Goal: Task Accomplishment & Management: Complete application form

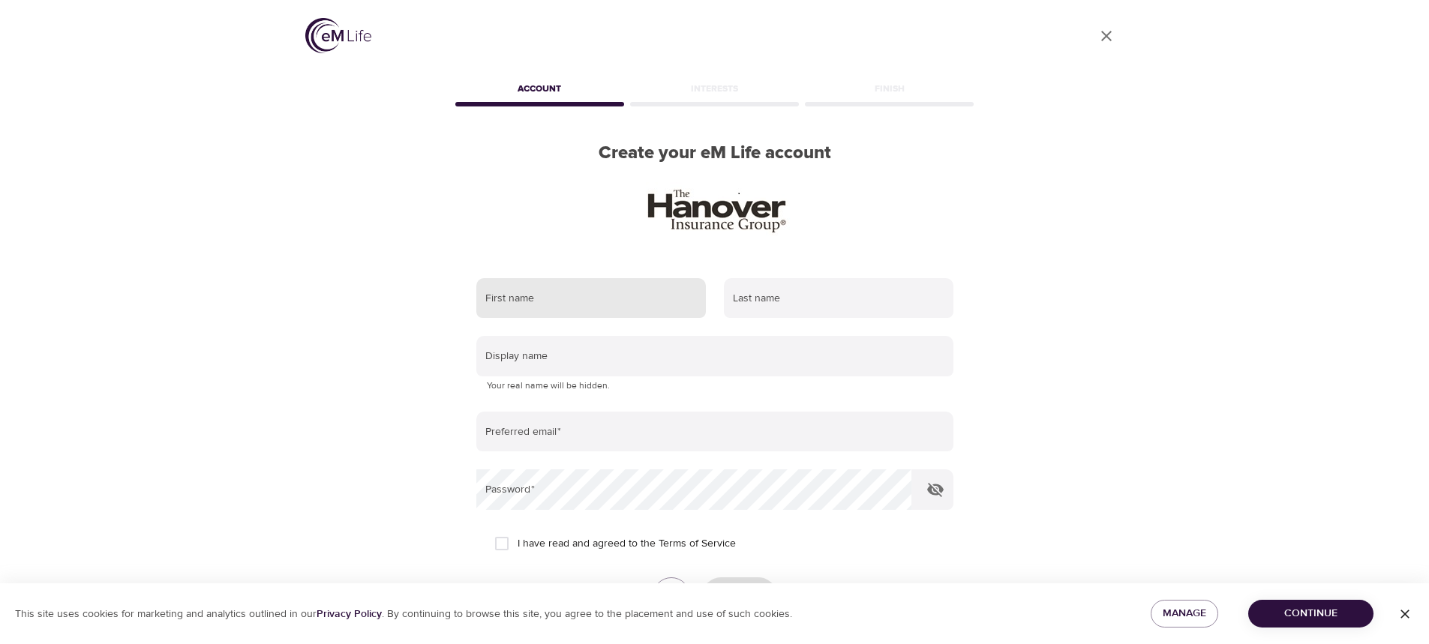
click at [549, 307] on input "text" at bounding box center [591, 298] width 230 height 41
click at [548, 299] on input "text" at bounding box center [591, 298] width 230 height 41
type input "Carmen"
type input "Sharp"
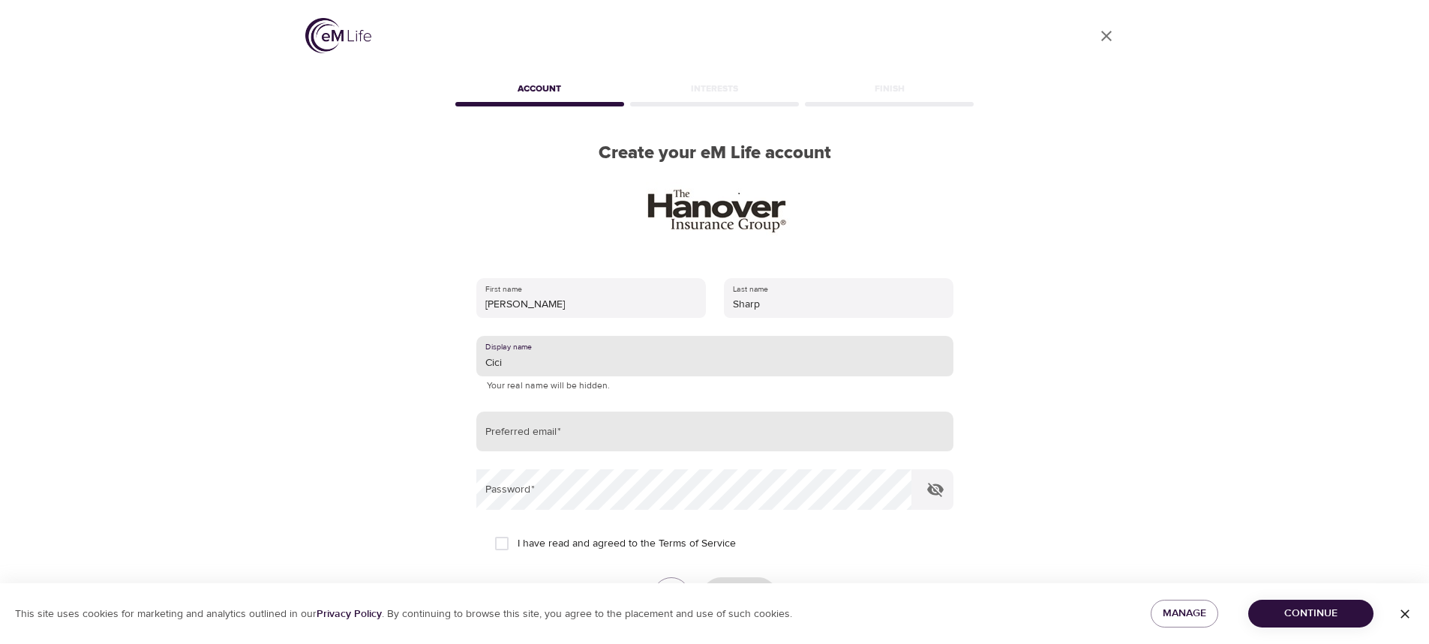
type input "Cici"
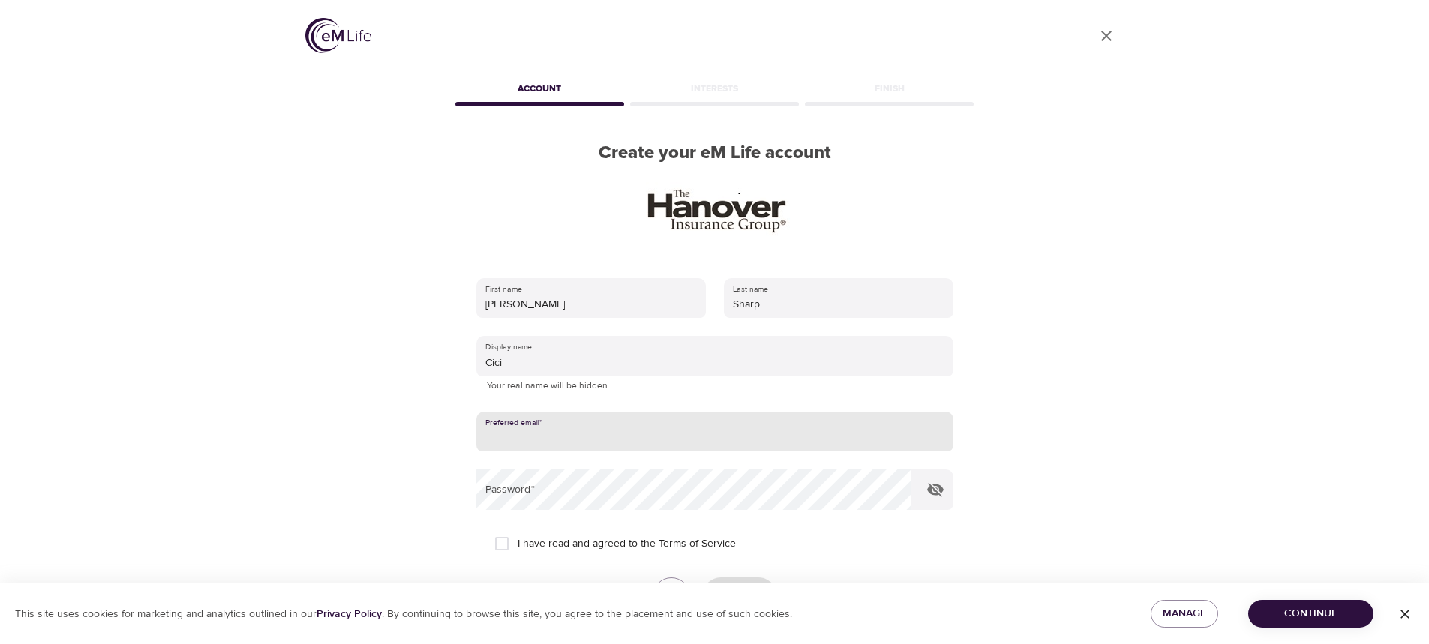
click at [626, 436] on input "email" at bounding box center [714, 432] width 477 height 41
type input "carmensharp@me.com"
click at [935, 487] on icon "button" at bounding box center [935, 490] width 18 height 18
click at [506, 543] on input "I have read and agreed to the Terms of Service" at bounding box center [502, 544] width 32 height 32
checkbox input "true"
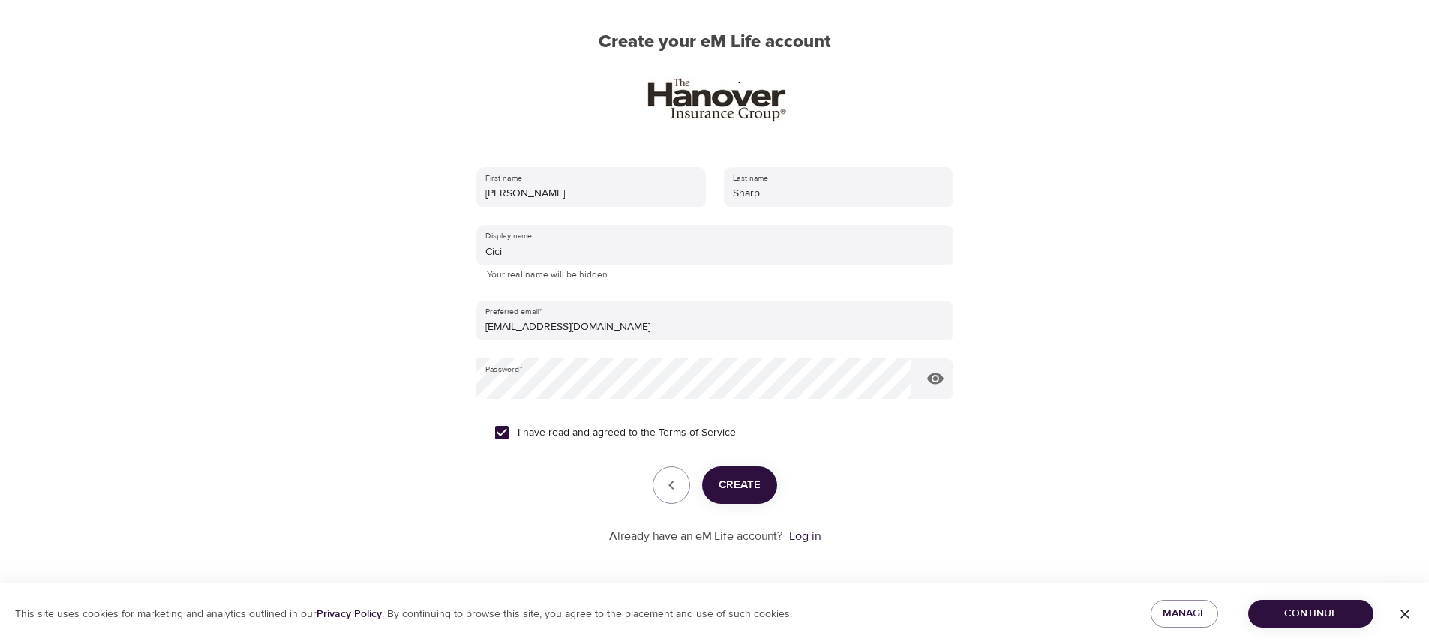
scroll to position [113, 0]
click at [747, 489] on span "Create" at bounding box center [740, 483] width 42 height 20
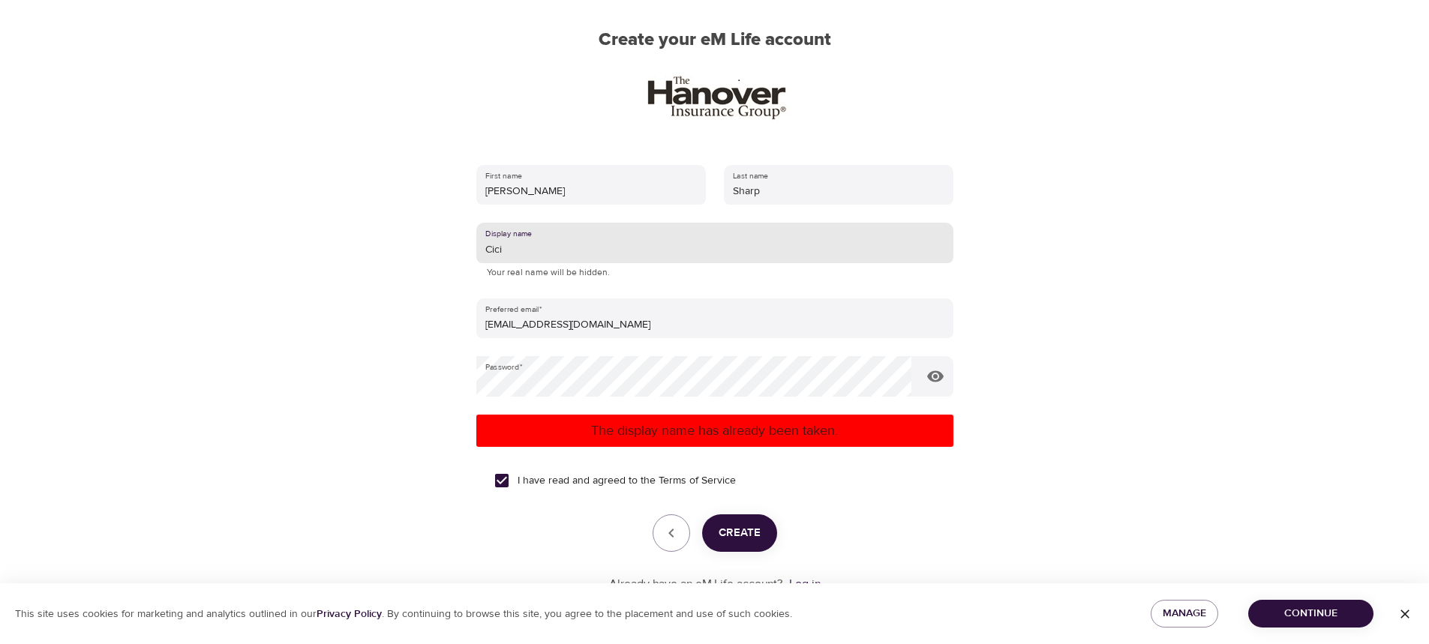
click at [537, 256] on input "Cici" at bounding box center [714, 243] width 477 height 41
click at [755, 538] on span "Create" at bounding box center [740, 534] width 42 height 20
click at [497, 243] on input "C" at bounding box center [714, 243] width 477 height 41
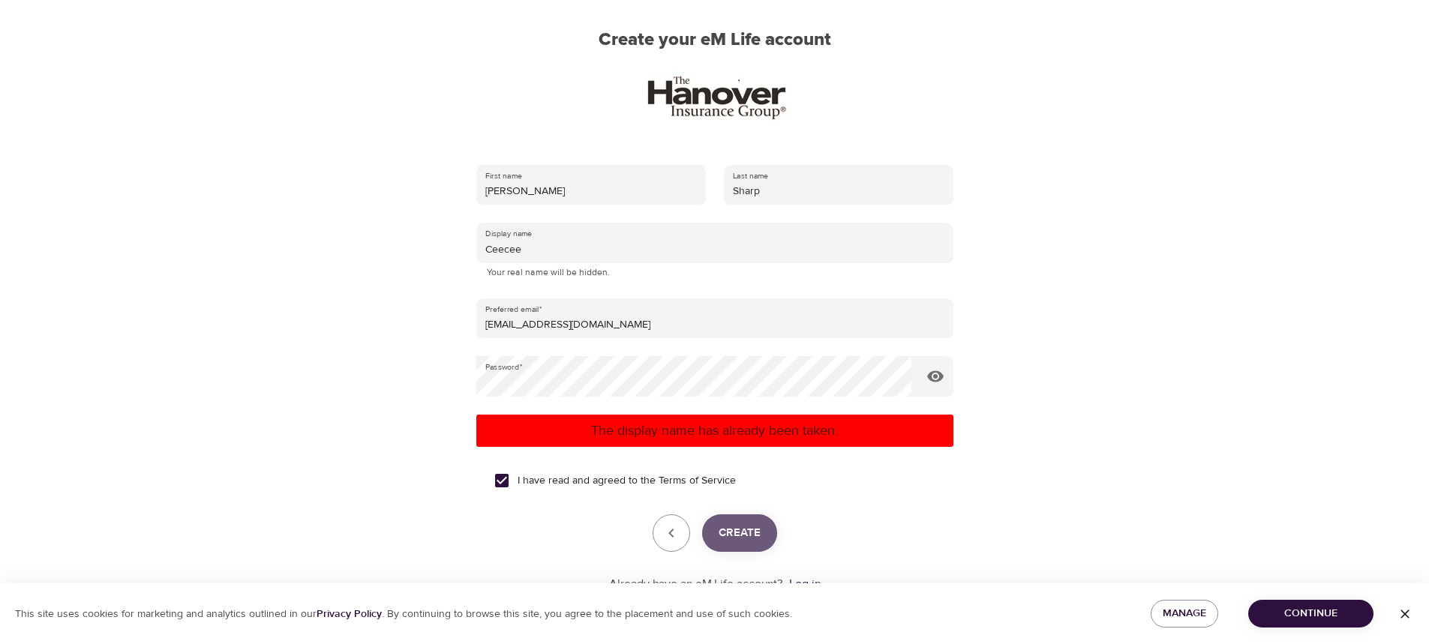
click at [741, 528] on span "Create" at bounding box center [740, 534] width 42 height 20
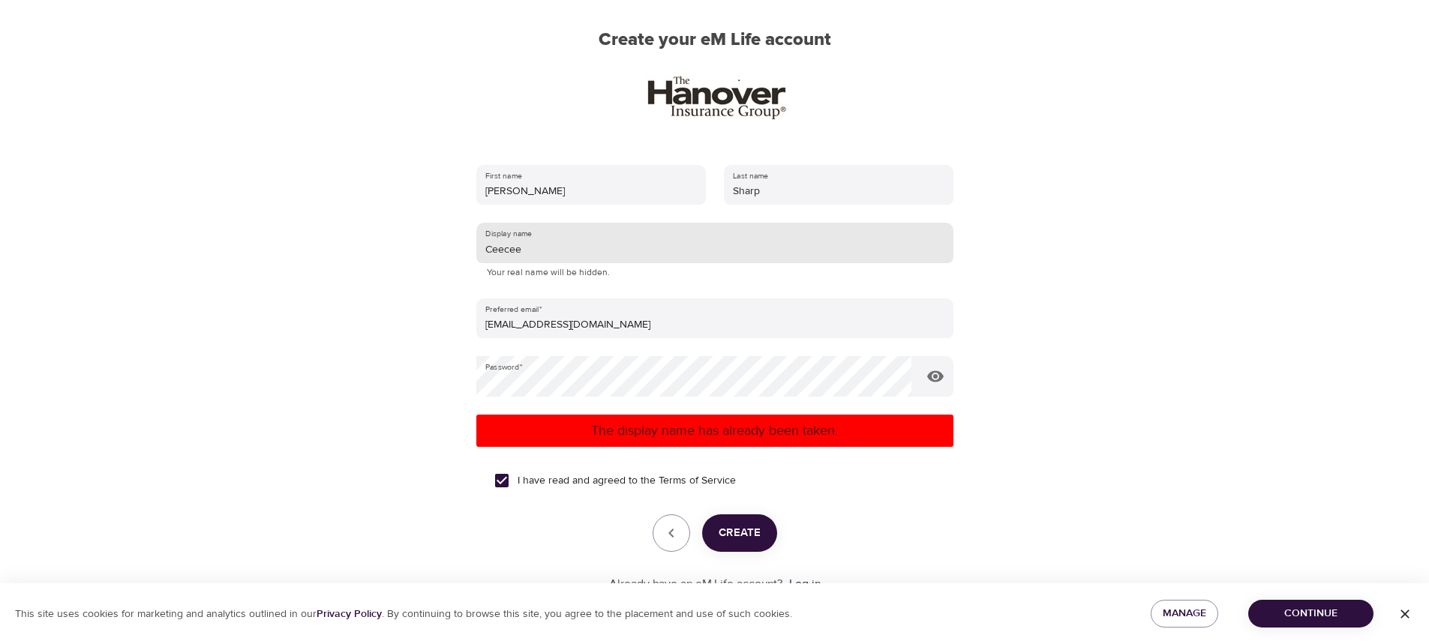
click at [524, 249] on input "Ceecee" at bounding box center [714, 243] width 477 height 41
type input "C"
type input "Me"
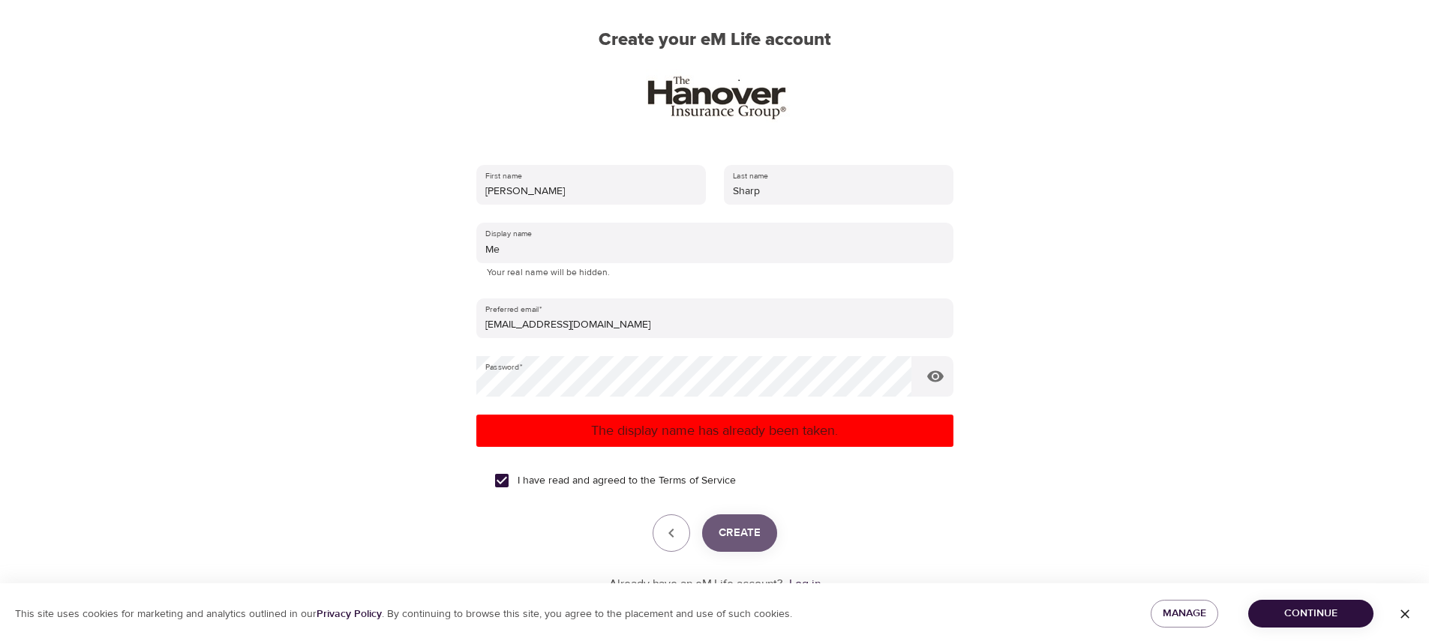
click at [733, 533] on span "Create" at bounding box center [740, 534] width 42 height 20
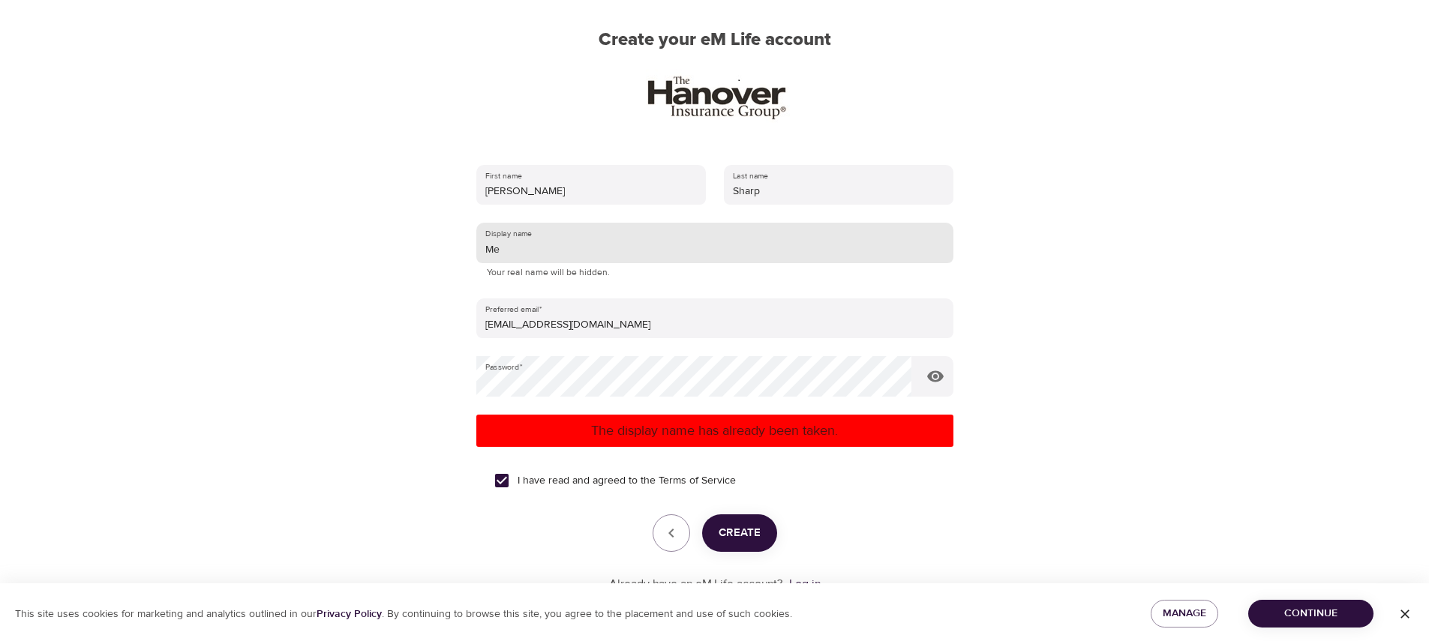
click at [525, 255] on input "Me" at bounding box center [714, 243] width 477 height 41
drag, startPoint x: 515, startPoint y: 253, endPoint x: 466, endPoint y: 254, distance: 49.5
click at [466, 254] on div "First name Carmen Last name Sharp Display name Me Your real name will be hidden…" at bounding box center [714, 379] width 525 height 476
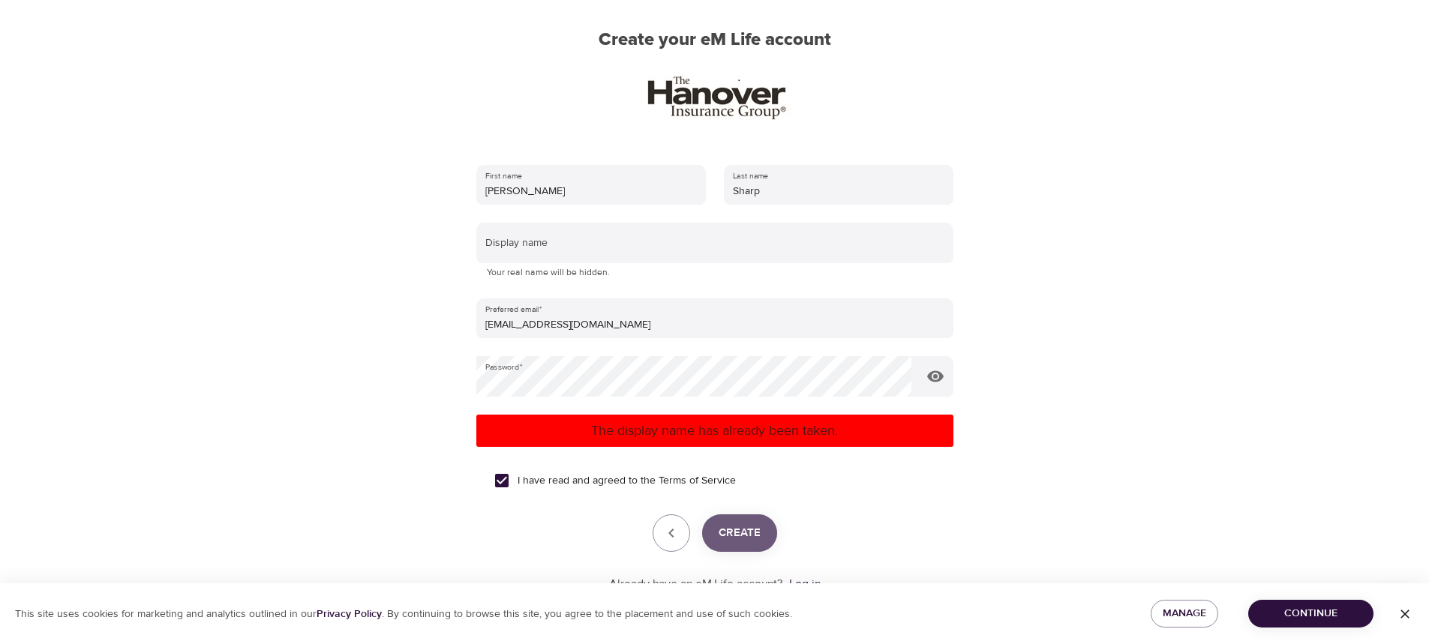
click at [746, 527] on span "Create" at bounding box center [740, 534] width 42 height 20
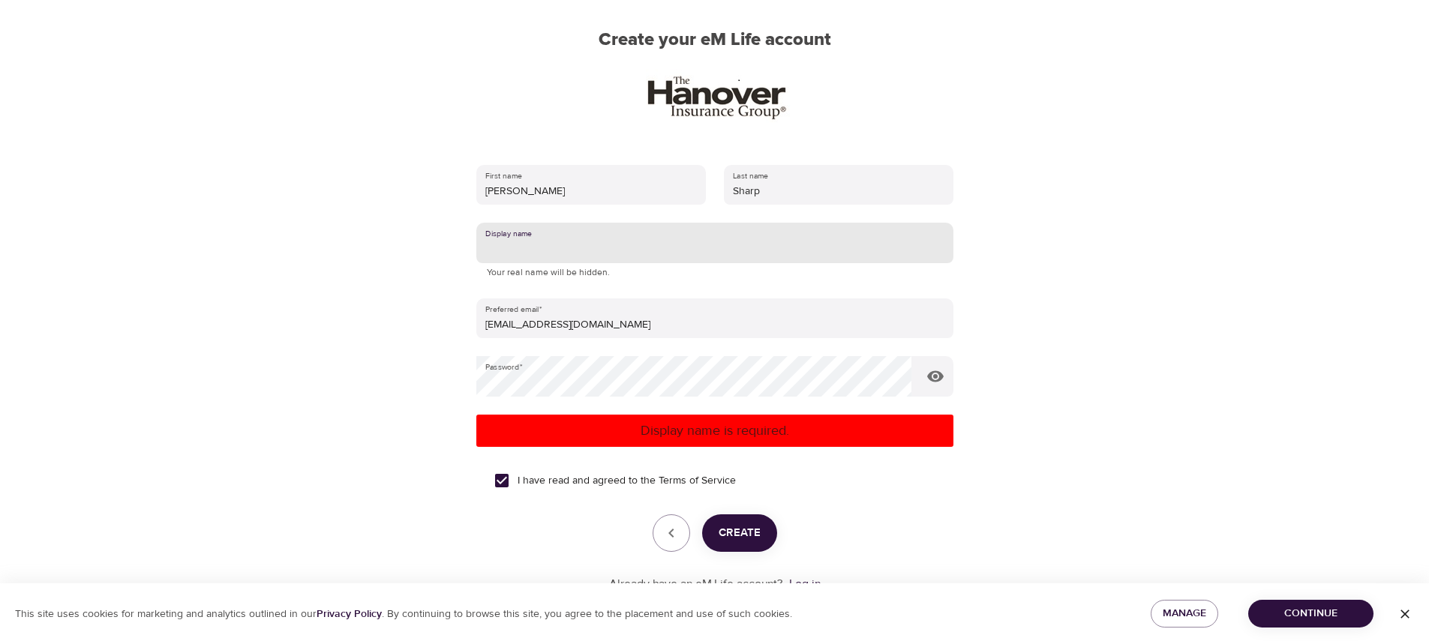
click at [531, 242] on input "text" at bounding box center [714, 243] width 477 height 41
type input "LeeAngela"
click at [751, 534] on span "Create" at bounding box center [740, 534] width 42 height 20
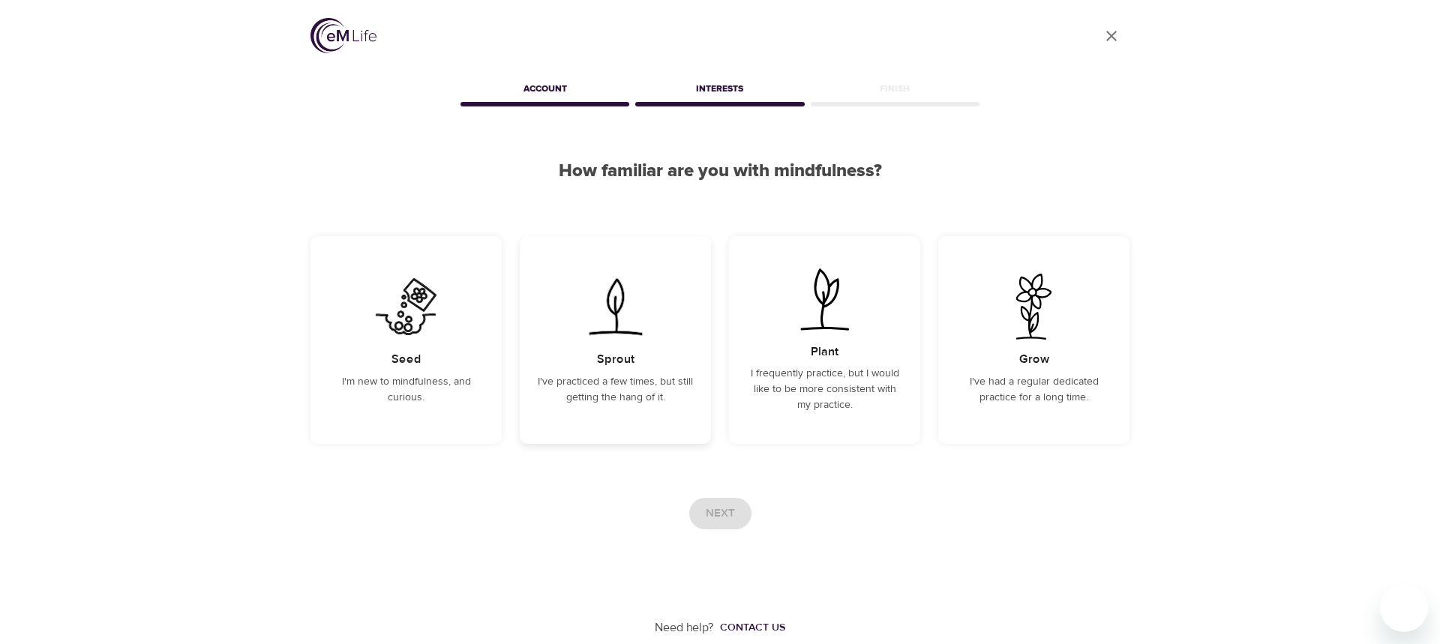
click at [624, 364] on h5 "Sprout" at bounding box center [616, 360] width 38 height 16
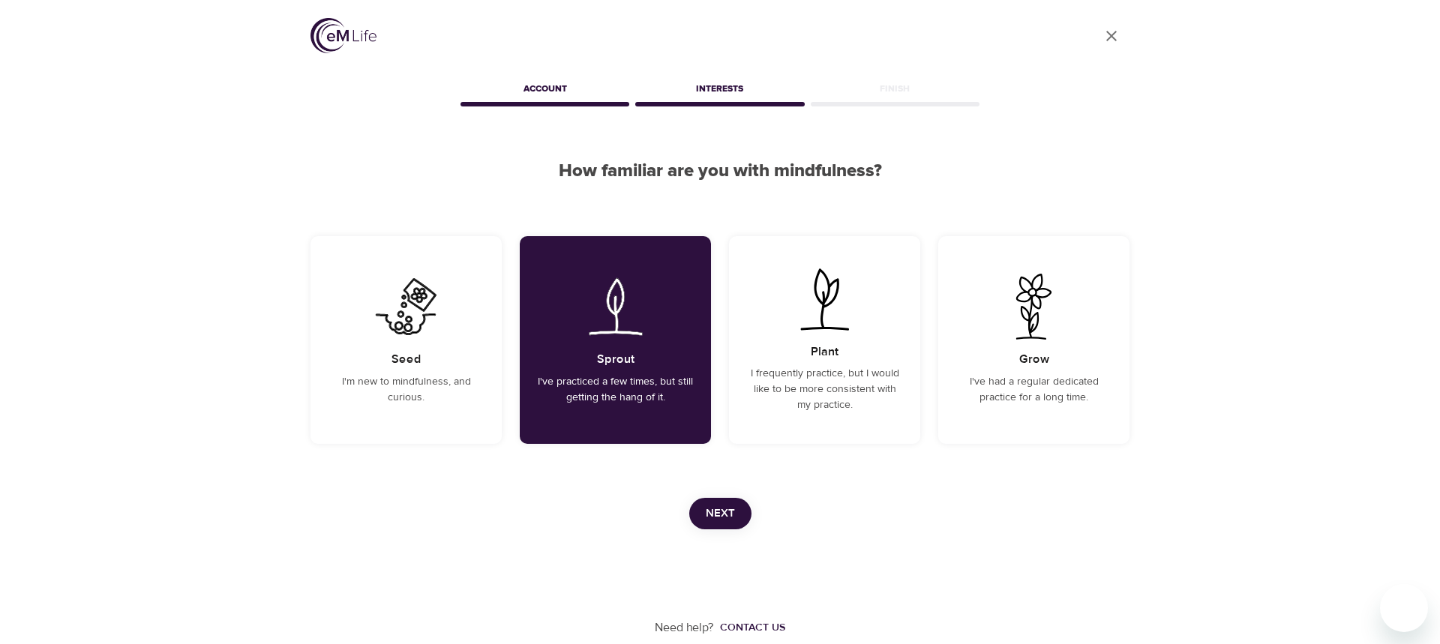
click at [718, 512] on span "Next" at bounding box center [720, 514] width 29 height 20
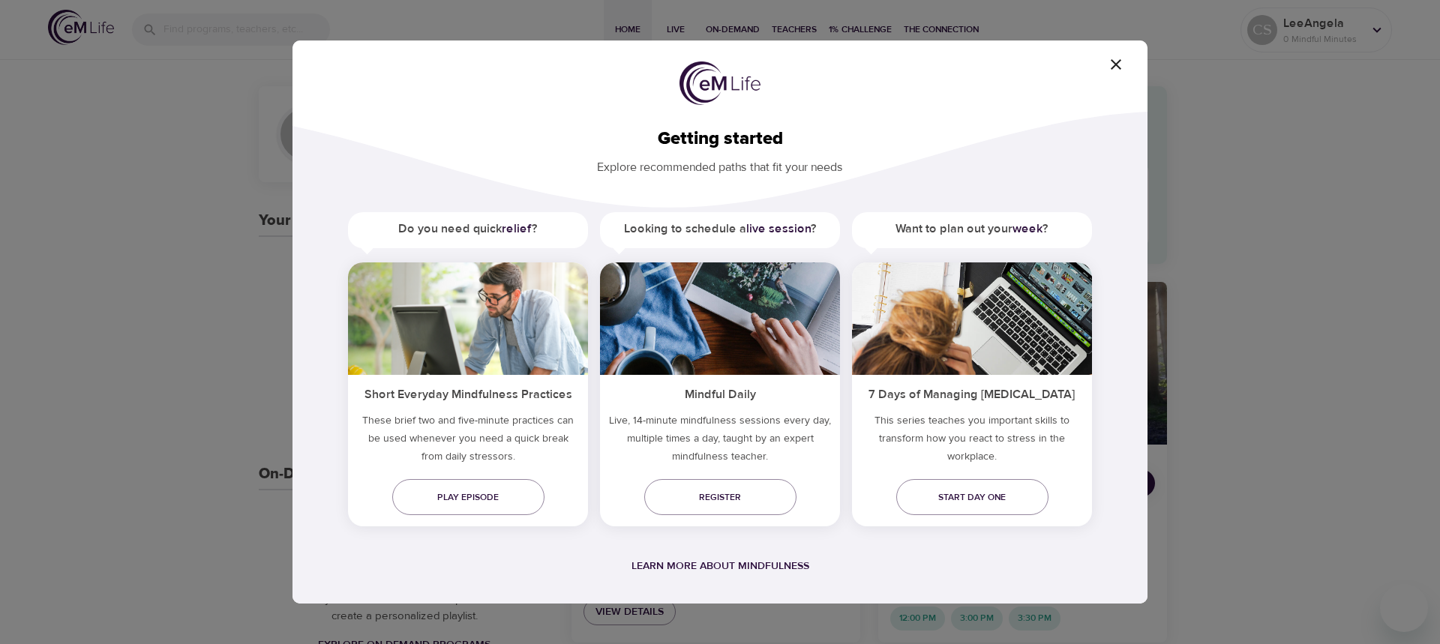
click at [1115, 62] on icon "button" at bounding box center [1116, 65] width 18 height 18
